Goal: Transaction & Acquisition: Purchase product/service

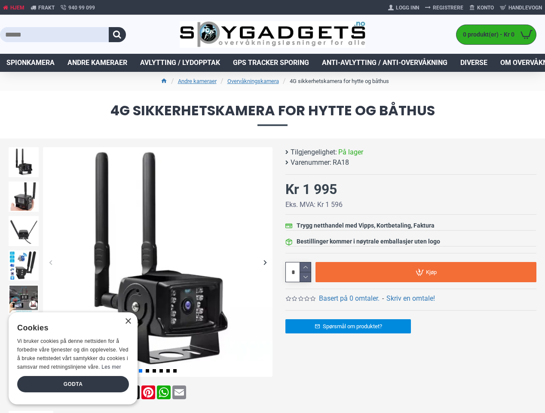
click at [117, 34] on button "button" at bounding box center [117, 34] width 17 height 15
click at [50, 262] on div "Previous slide" at bounding box center [50, 261] width 15 height 15
click at [265, 262] on div "Next slide" at bounding box center [264, 261] width 15 height 15
click at [24, 149] on div "Previous slide" at bounding box center [23, 149] width 34 height 9
click at [349, 298] on link "Basert på 0 omtaler." at bounding box center [349, 298] width 61 height 10
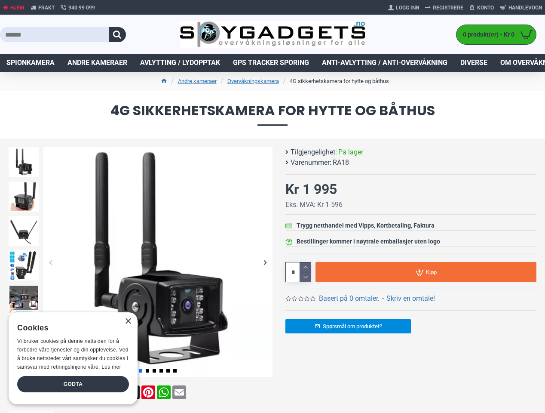
click at [411, 298] on link "Skriv en omtale!" at bounding box center [410, 298] width 49 height 10
click at [305, 267] on icon at bounding box center [305, 267] width 11 height 10
click at [305, 277] on icon at bounding box center [305, 277] width 11 height 10
click at [426, 272] on span "Kjøp" at bounding box center [431, 272] width 11 height 6
click at [128, 321] on div "×" at bounding box center [128, 321] width 6 height 6
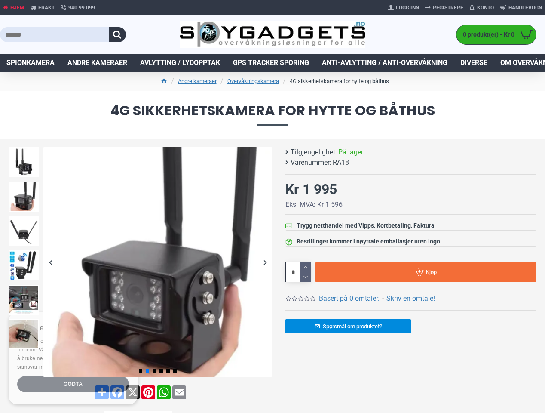
type input "*"
